Goal: Complete application form: Complete application form

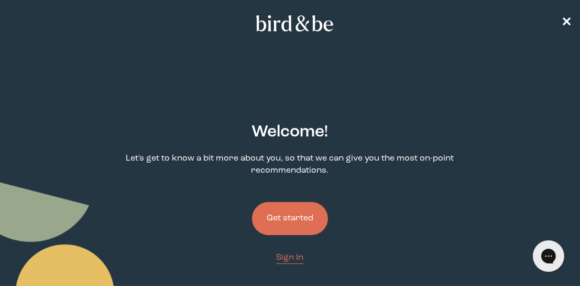
click at [300, 221] on button "Get started" at bounding box center [290, 218] width 76 height 33
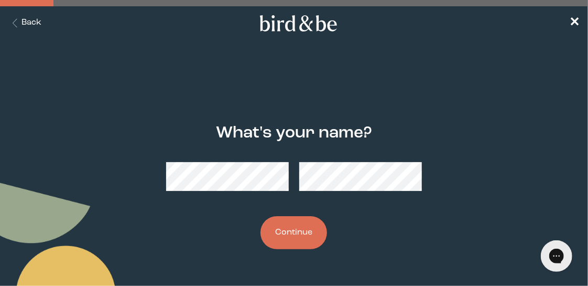
click at [298, 229] on button "Continue" at bounding box center [294, 232] width 67 height 33
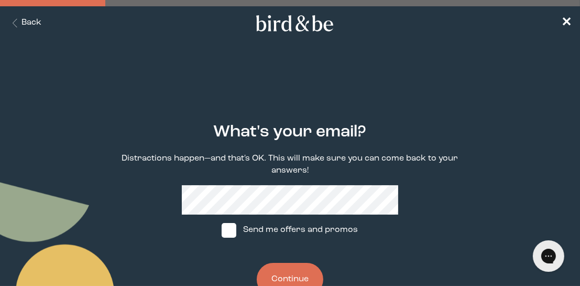
click at [224, 233] on span at bounding box center [229, 230] width 15 height 15
click at [222, 230] on input "Send me offers and promos" at bounding box center [221, 230] width 1 height 1
click at [232, 233] on img at bounding box center [229, 230] width 15 height 15
click at [222, 230] on input "Send me offers and promos" at bounding box center [221, 230] width 1 height 1
checkbox input "false"
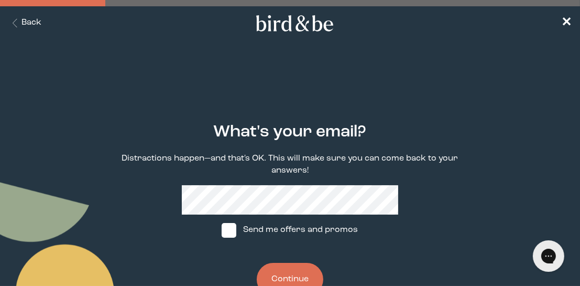
click at [292, 272] on button "Continue" at bounding box center [290, 279] width 67 height 33
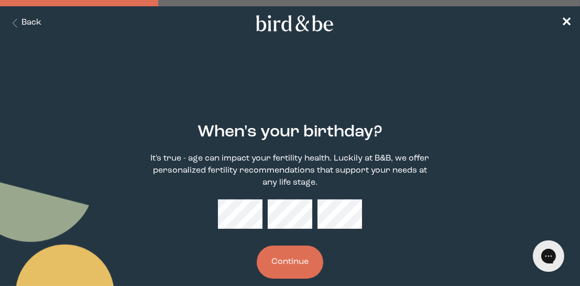
click at [296, 264] on button "Continue" at bounding box center [290, 261] width 67 height 33
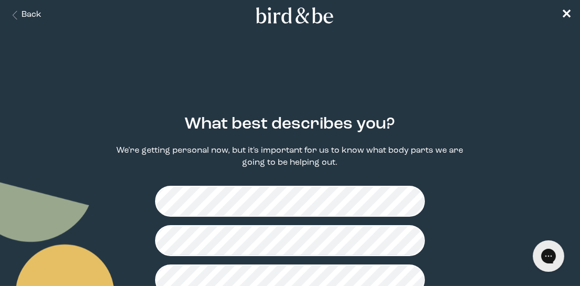
scroll to position [52, 0]
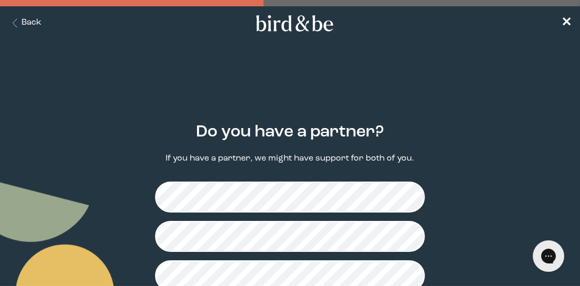
scroll to position [52, 0]
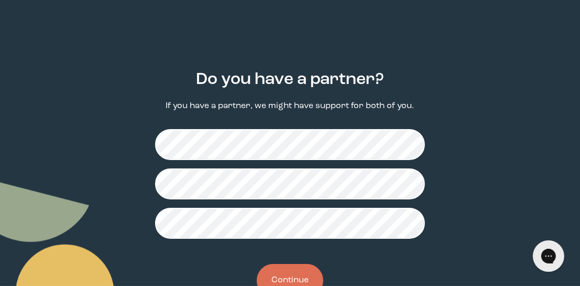
click at [307, 275] on button "Continue" at bounding box center [290, 280] width 67 height 33
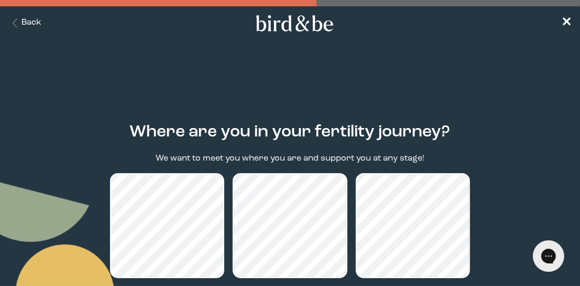
scroll to position [52, 0]
